Goal: Transaction & Acquisition: Obtain resource

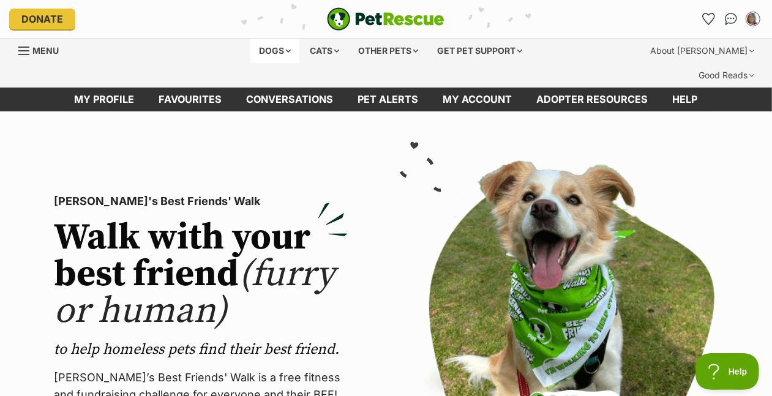
click at [250, 63] on div "Dogs" at bounding box center [274, 51] width 49 height 24
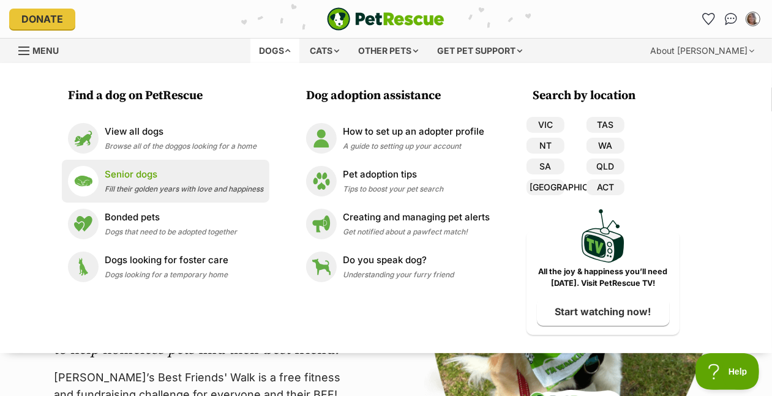
click at [133, 182] on p "Senior dogs" at bounding box center [184, 175] width 158 height 14
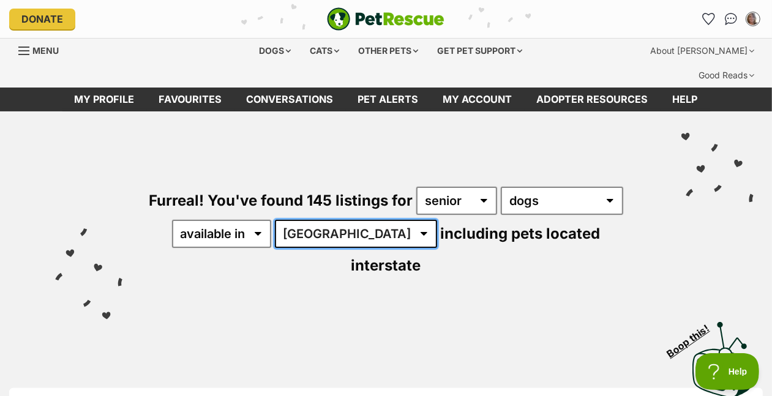
click at [275, 248] on select "Australia ACT NSW NT QLD SA TAS VIC WA" at bounding box center [356, 234] width 162 height 28
select select "VIC"
click at [275, 248] on select "Australia ACT NSW NT QLD SA TAS VIC WA" at bounding box center [356, 234] width 162 height 28
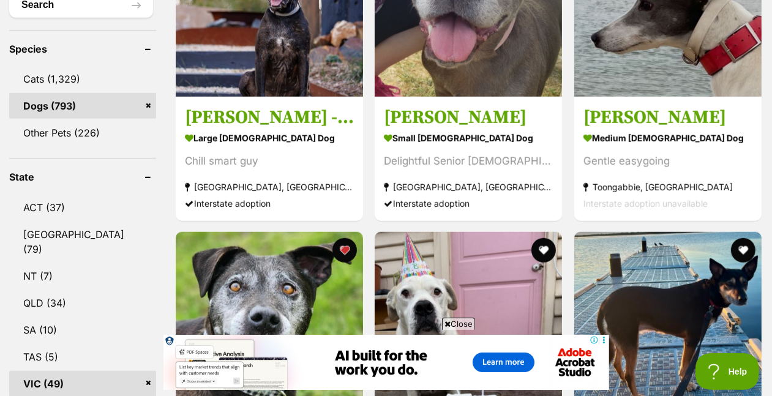
scroll to position [517, 0]
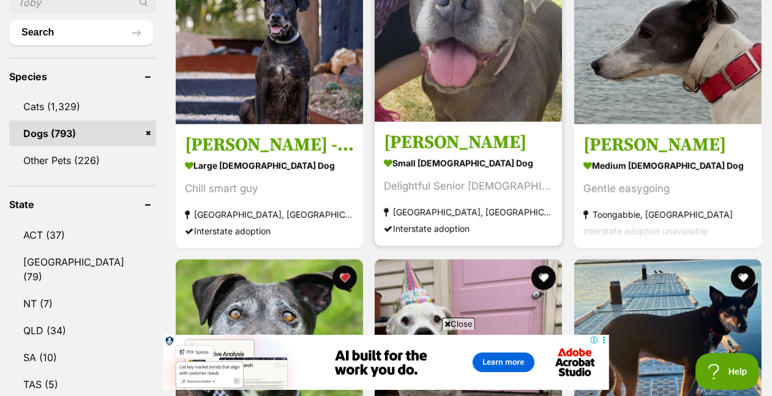
click at [473, 72] on img at bounding box center [467, 28] width 187 height 187
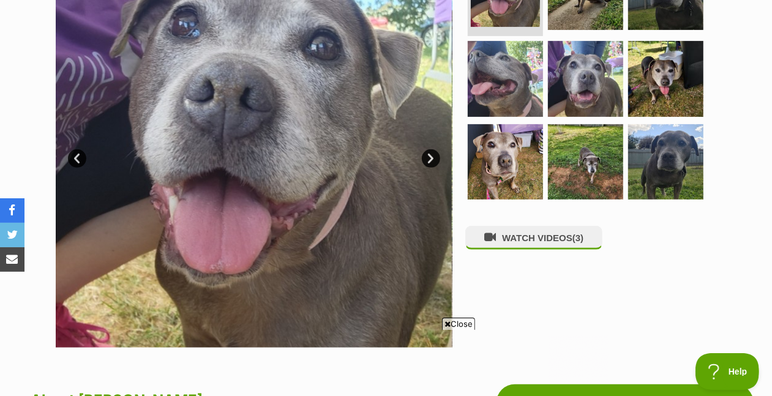
click at [429, 168] on link "Next" at bounding box center [431, 158] width 18 height 18
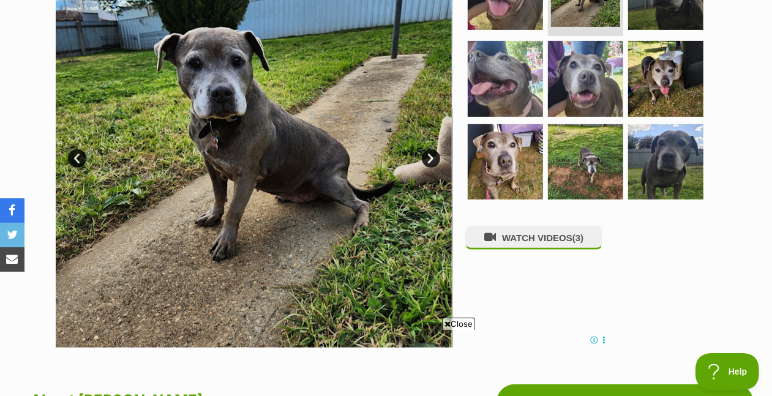
click at [429, 168] on link "Next" at bounding box center [431, 158] width 18 height 18
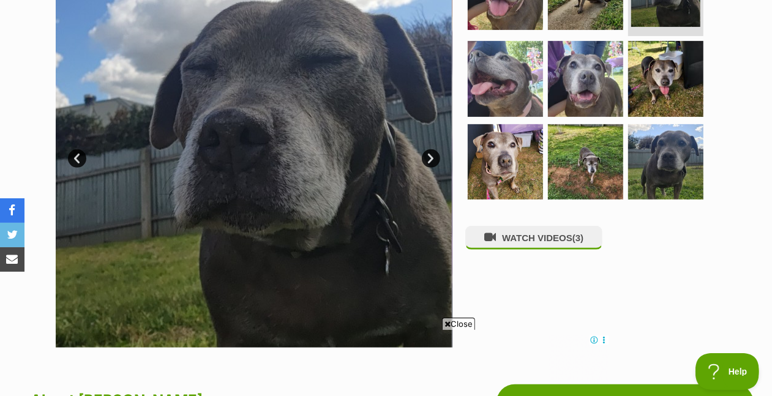
click at [429, 168] on link "Next" at bounding box center [431, 158] width 18 height 18
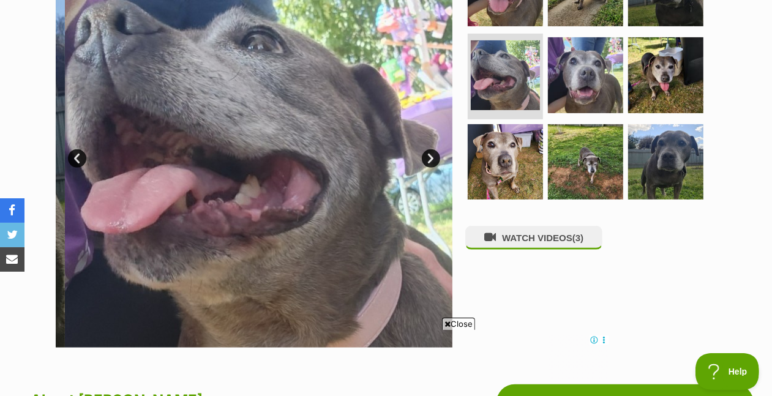
click at [429, 168] on link "Next" at bounding box center [431, 158] width 18 height 18
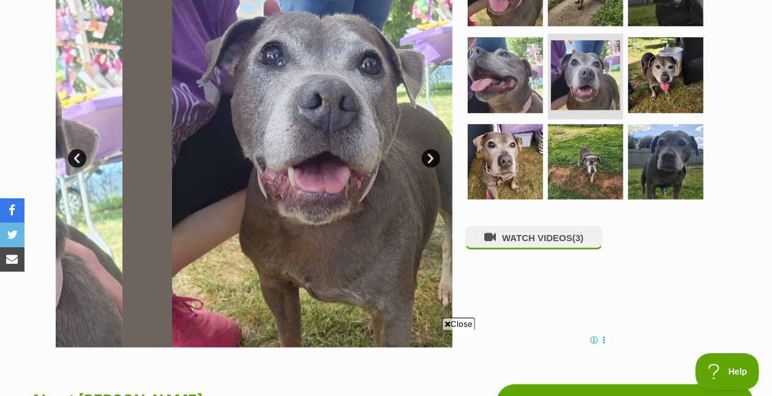
click at [429, 168] on link "Next" at bounding box center [431, 158] width 18 height 18
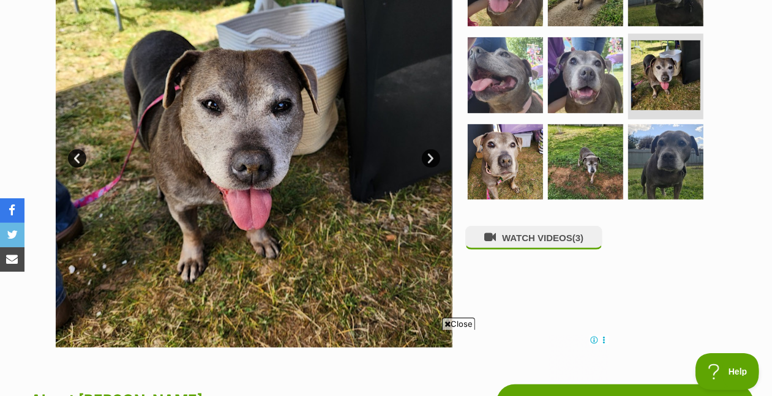
click at [429, 168] on link "Next" at bounding box center [431, 158] width 18 height 18
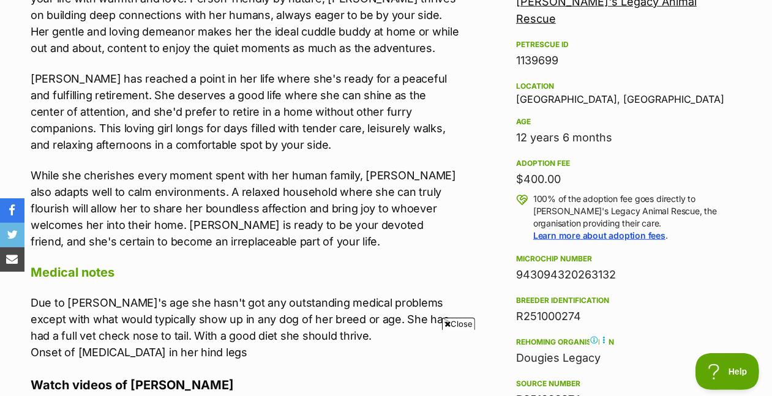
scroll to position [786, 0]
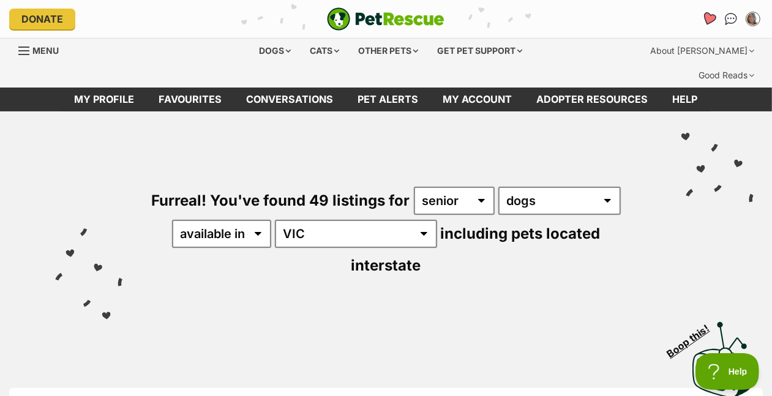
click at [701, 23] on icon "Favourites" at bounding box center [708, 19] width 15 height 14
